Goal: Check status: Check status

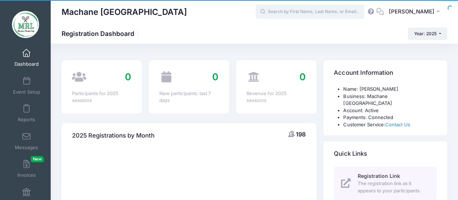
click at [284, 14] on input "text" at bounding box center [310, 12] width 109 height 14
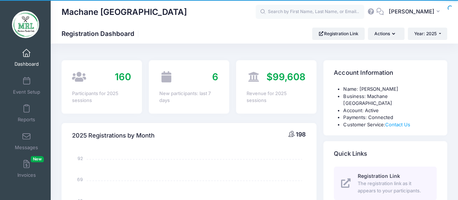
select select
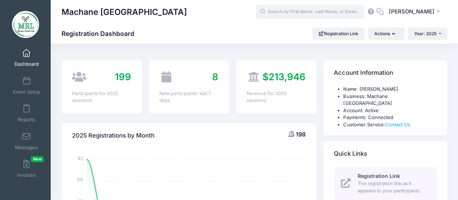
click at [284, 14] on input "text" at bounding box center [310, 12] width 109 height 14
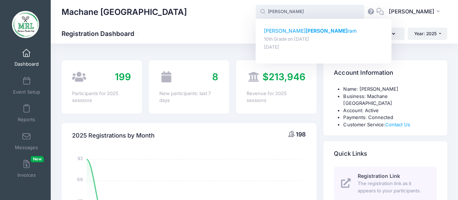
click at [306, 31] on strong "[PERSON_NAME]" at bounding box center [327, 31] width 42 height 6
type input "[PERSON_NAME] (10th Grade, [DATE])"
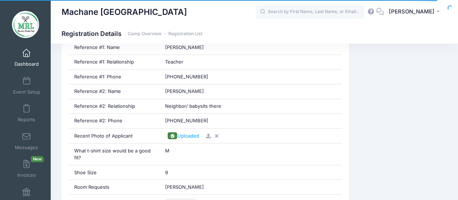
scroll to position [564, 0]
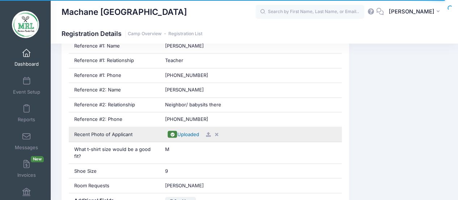
click at [183, 131] on span "Uploaded" at bounding box center [188, 134] width 22 height 6
